Goal: Book appointment/travel/reservation

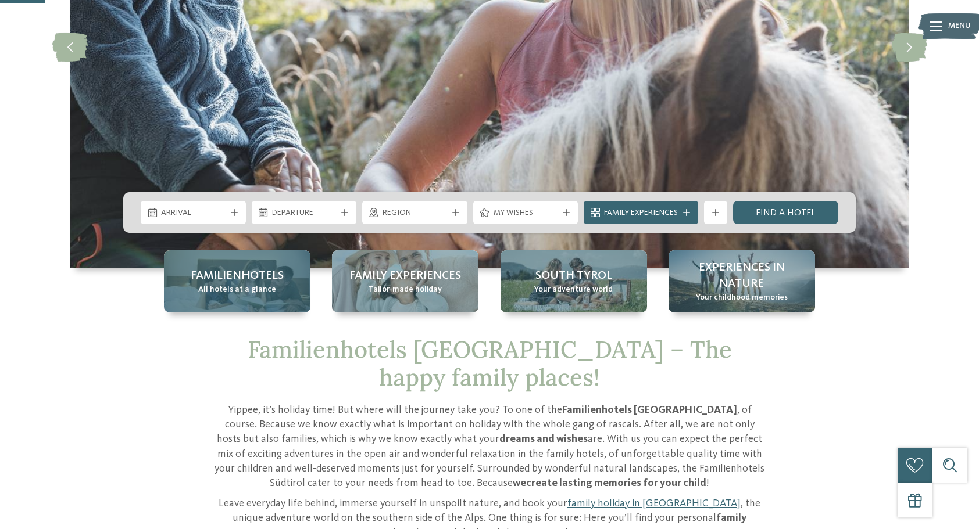
click at [228, 278] on span "Familienhotels" at bounding box center [237, 276] width 93 height 16
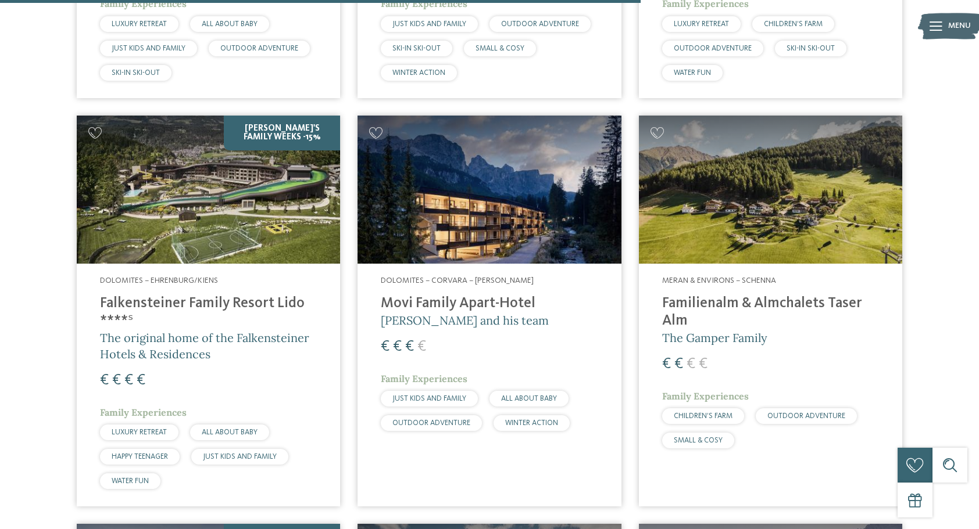
scroll to position [2557, 0]
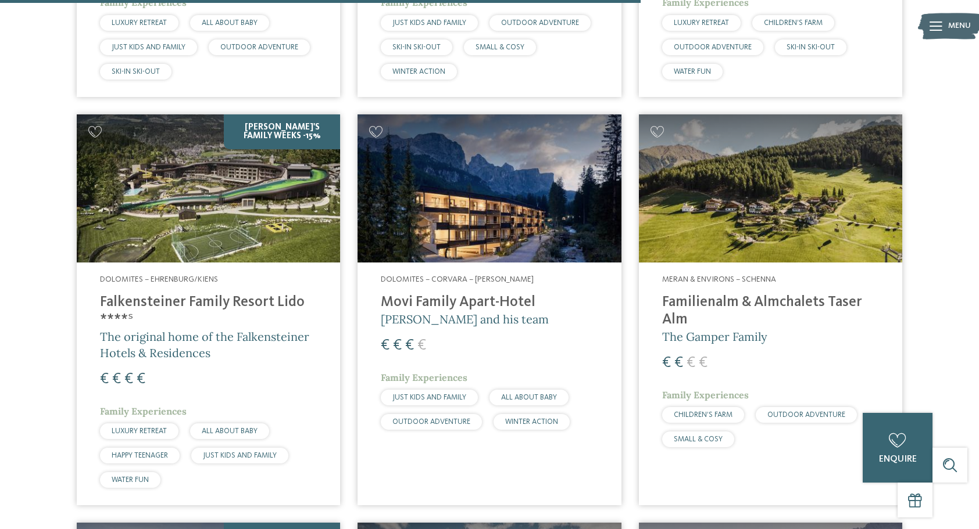
click at [183, 294] on h4 "Falkensteiner Family Resort Lido ****ˢ" at bounding box center [208, 311] width 217 height 35
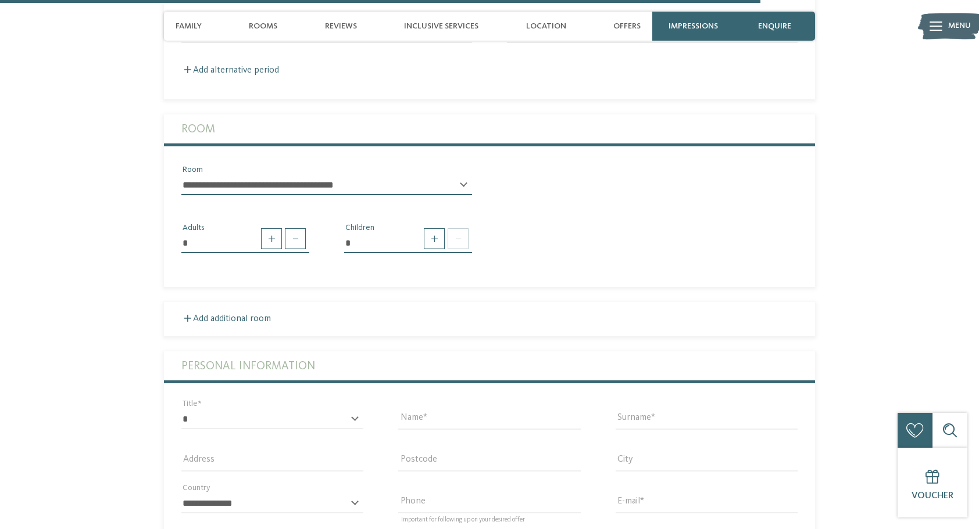
scroll to position [3138, 0]
